Goal: Contribute content

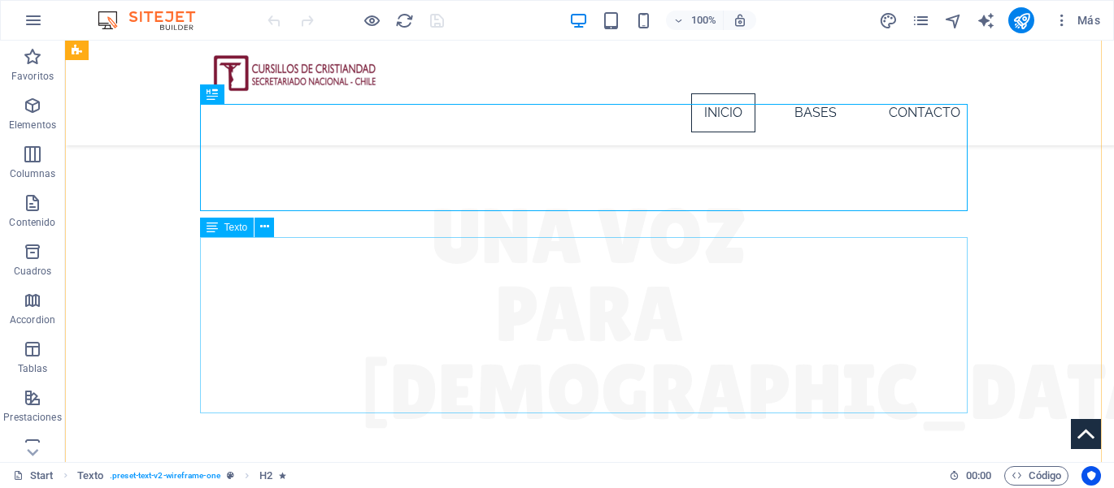
scroll to position [691, 7]
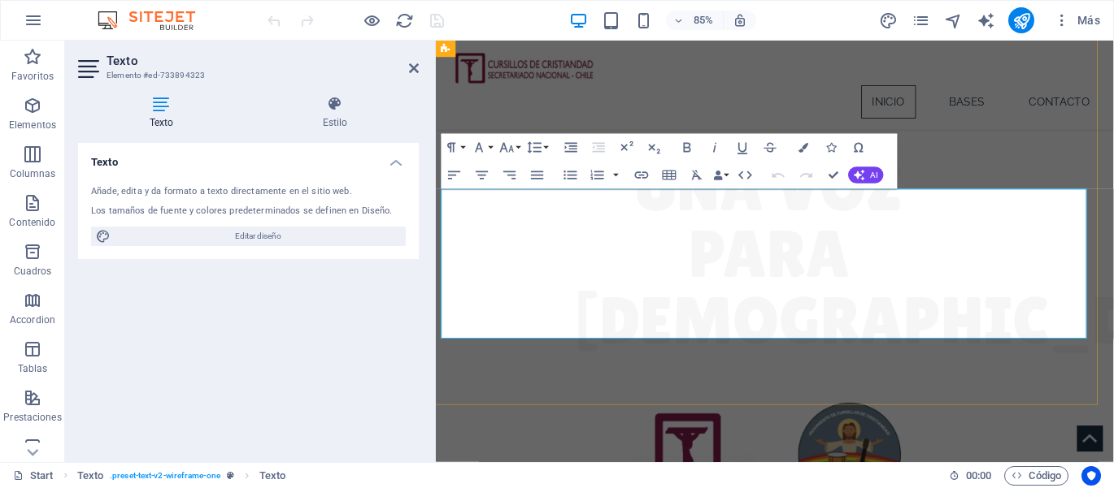
drag, startPoint x: 753, startPoint y: 315, endPoint x: 526, endPoint y: 353, distance: 230.0
click at [635, 240] on icon "button" at bounding box center [629, 243] width 16 height 16
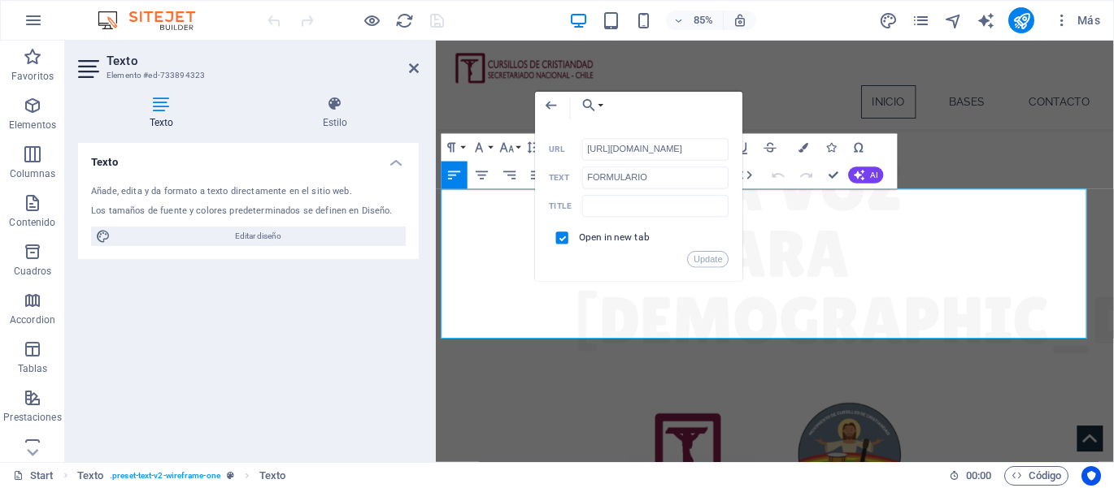
scroll to position [0, 380]
click at [806, 145] on icon "button" at bounding box center [803, 147] width 10 height 10
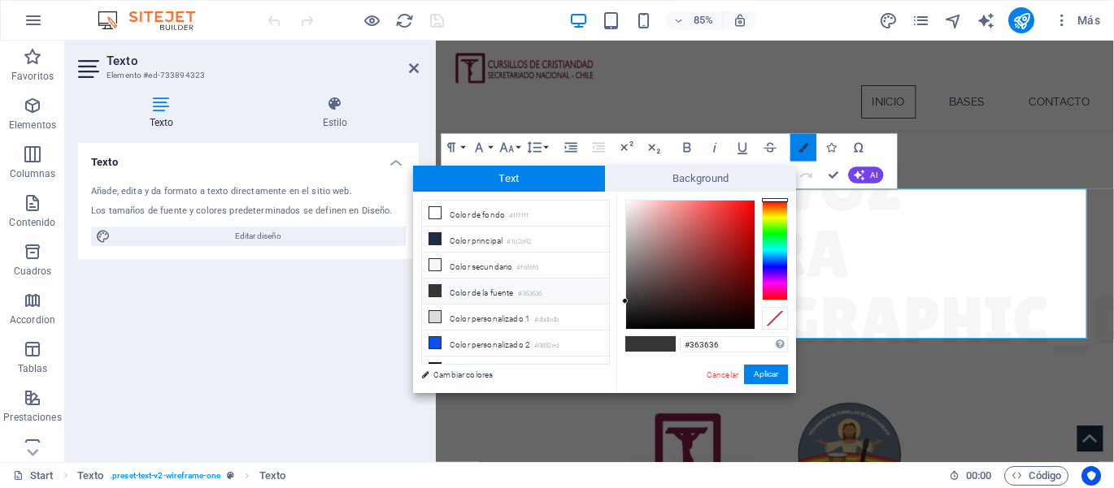
scroll to position [0, 0]
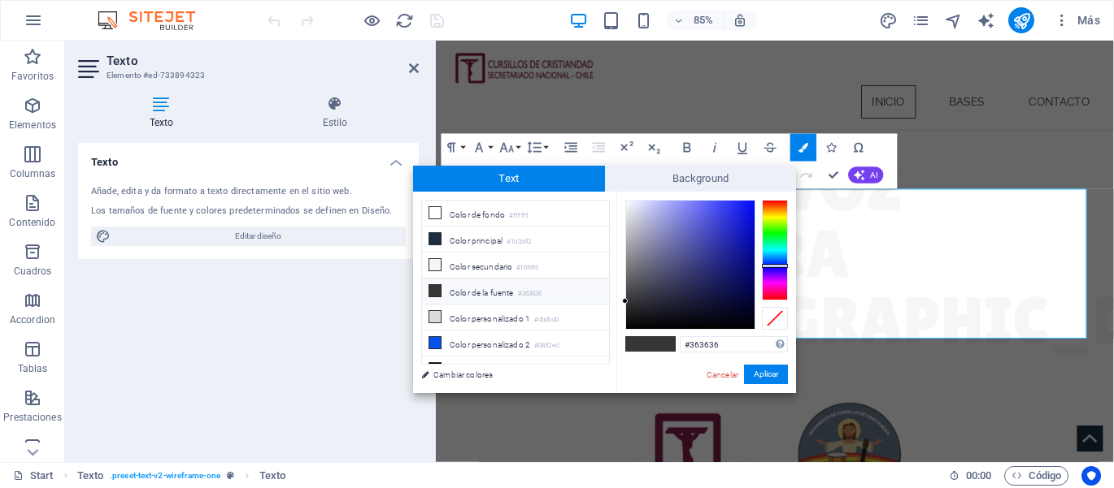
click at [773, 266] on div at bounding box center [775, 250] width 26 height 101
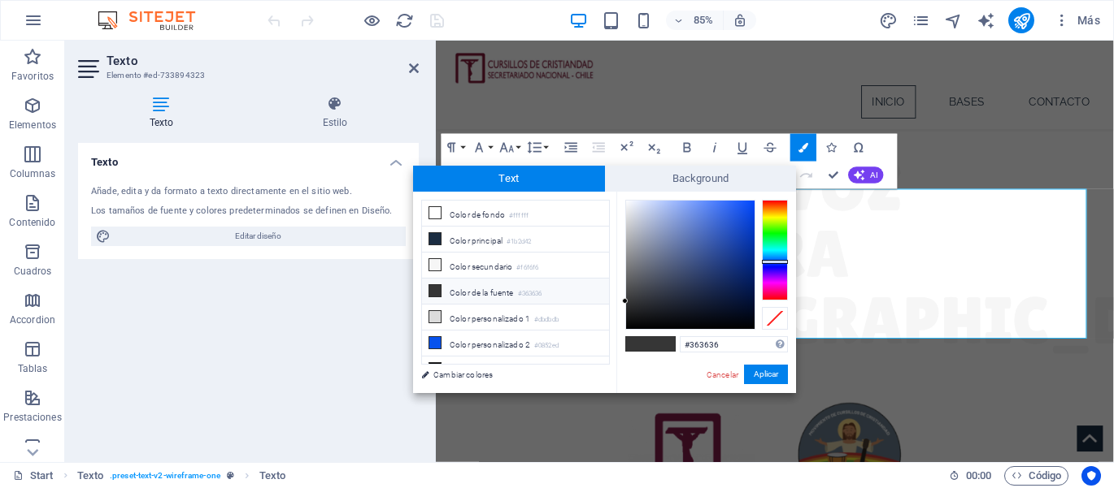
click at [774, 262] on div at bounding box center [775, 250] width 26 height 101
click at [774, 263] on div at bounding box center [775, 263] width 26 height 4
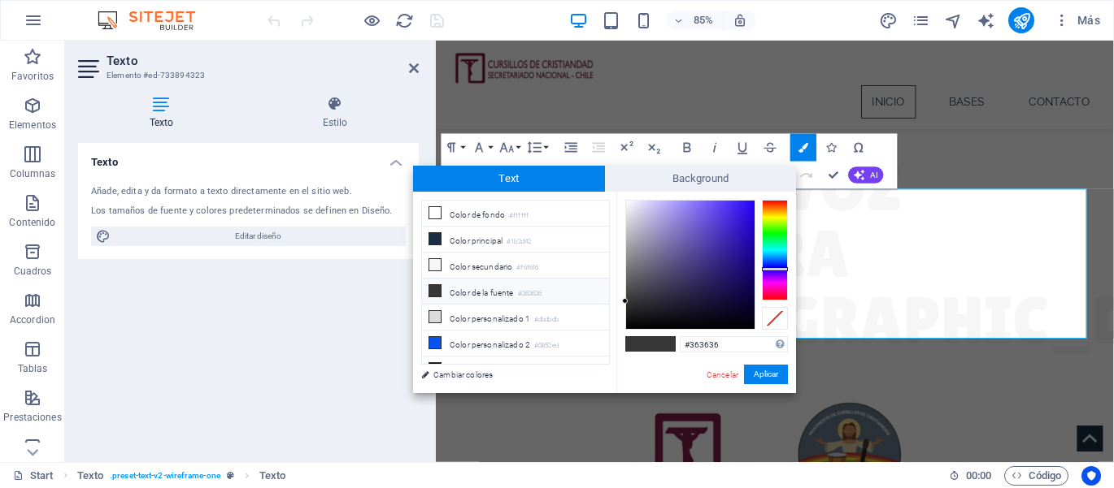
click at [774, 269] on div at bounding box center [775, 250] width 26 height 101
drag, startPoint x: 729, startPoint y: 237, endPoint x: 760, endPoint y: 194, distance: 53.0
click at [760, 194] on div "#2900ff Formatos soportados #0852ed rgb(8, 82, 237) rgba(8, 82, 237, 90%) hsv(2…" at bounding box center [706, 410] width 180 height 437
type input "#2605d1"
click at [750, 224] on div at bounding box center [748, 222] width 6 height 6
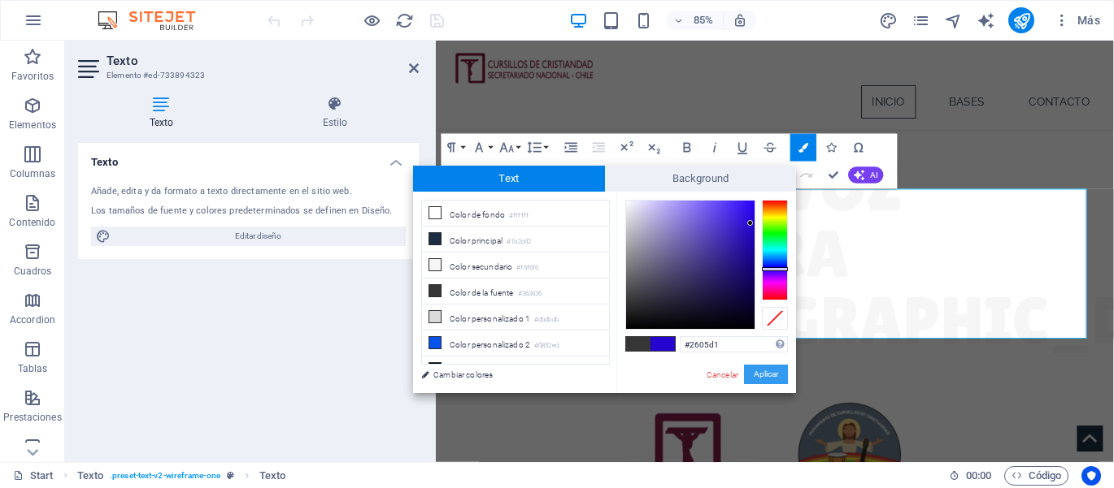
click at [771, 375] on button "Aplicar" at bounding box center [766, 375] width 44 height 20
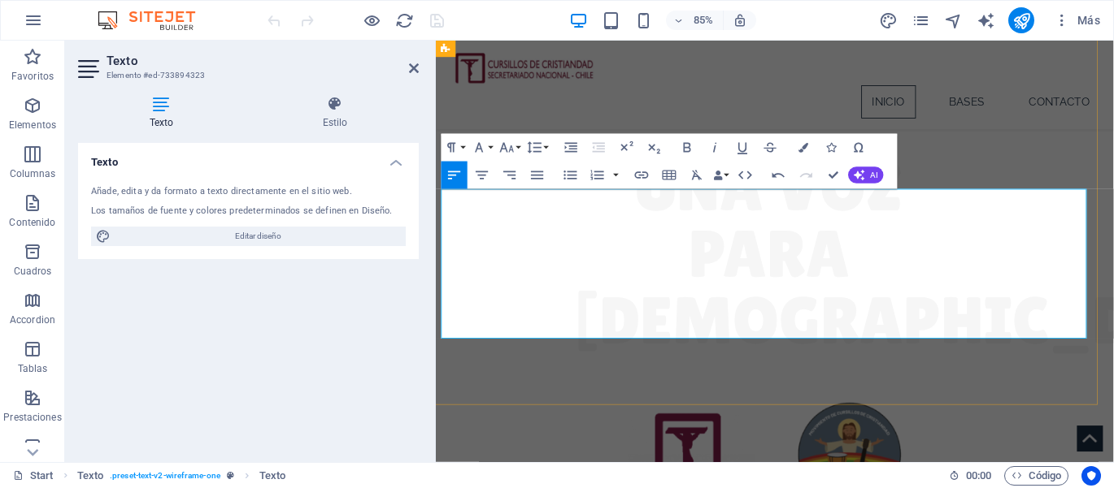
click at [677, 141] on button "Bold" at bounding box center [687, 147] width 26 height 28
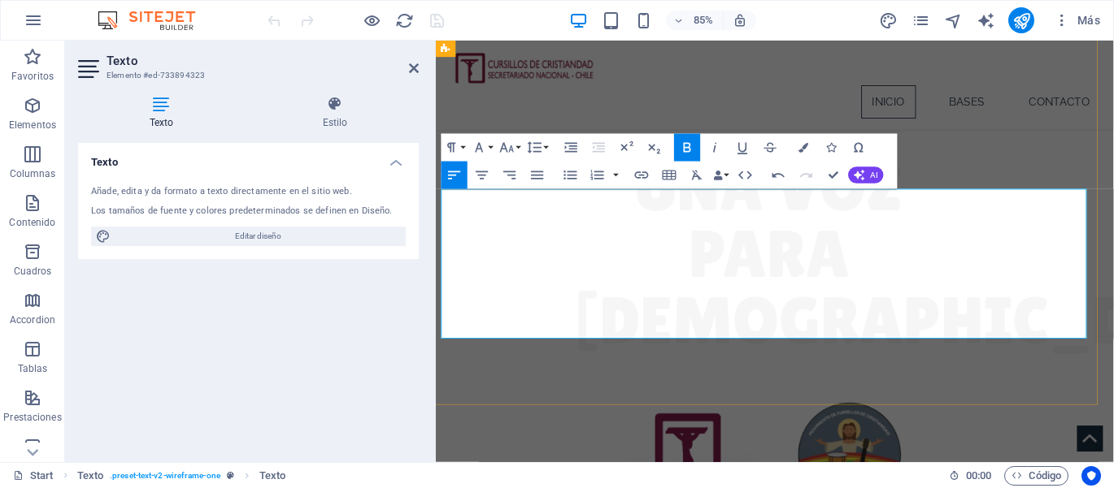
click at [415, 69] on icon at bounding box center [414, 68] width 10 height 13
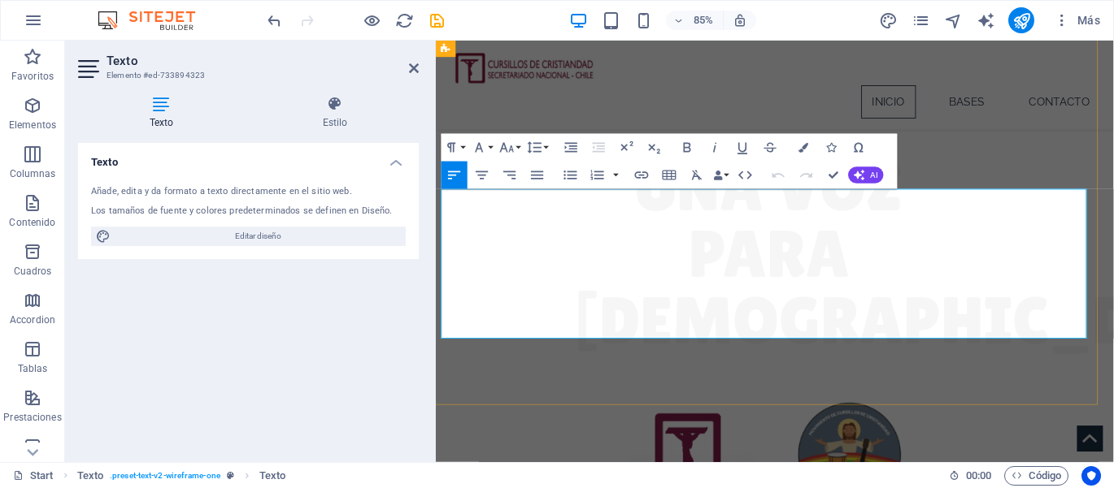
click at [417, 57] on h2 "Texto" at bounding box center [262, 61] width 312 height 15
click at [417, 65] on icon at bounding box center [414, 68] width 10 height 13
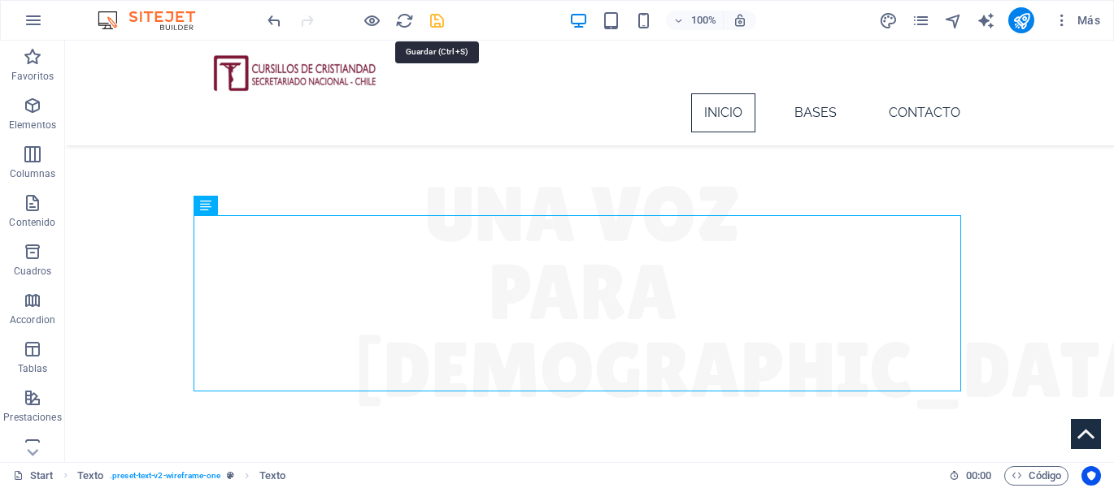
click at [436, 25] on icon "save" at bounding box center [437, 20] width 19 height 19
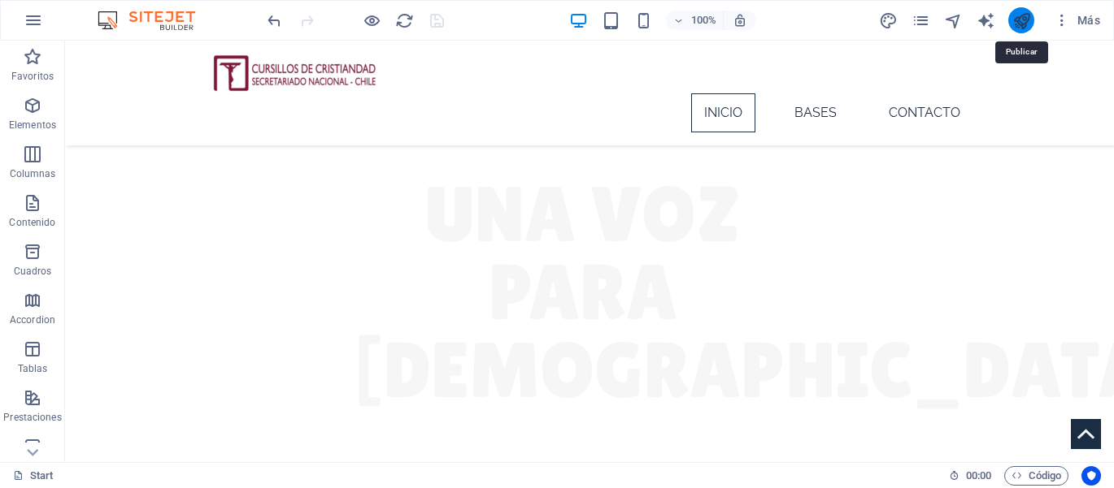
click at [1016, 25] on icon "publish" at bounding box center [1021, 20] width 19 height 19
